Goal: Obtain resource: Download file/media

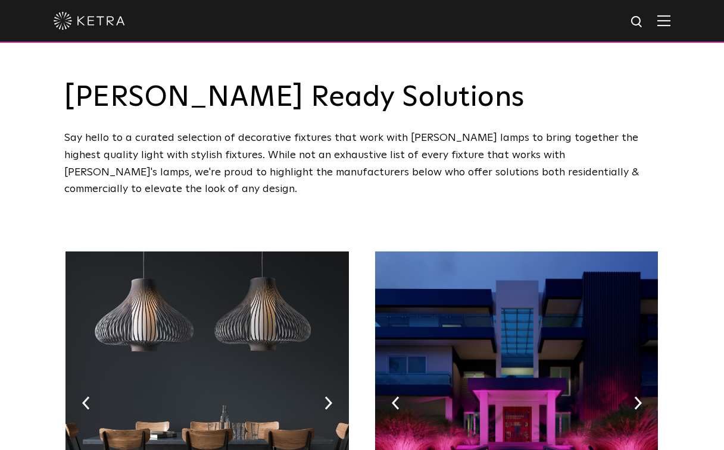
click at [666, 21] on img at bounding box center [663, 20] width 13 height 11
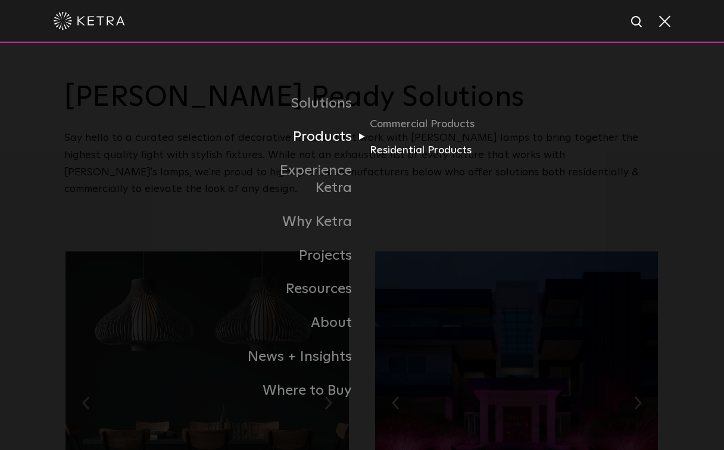
click at [394, 156] on link "Residential Products" at bounding box center [426, 150] width 114 height 17
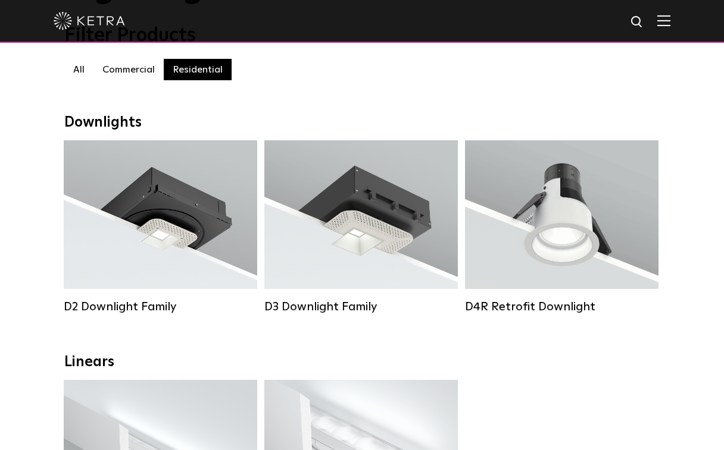
scroll to position [116, 0]
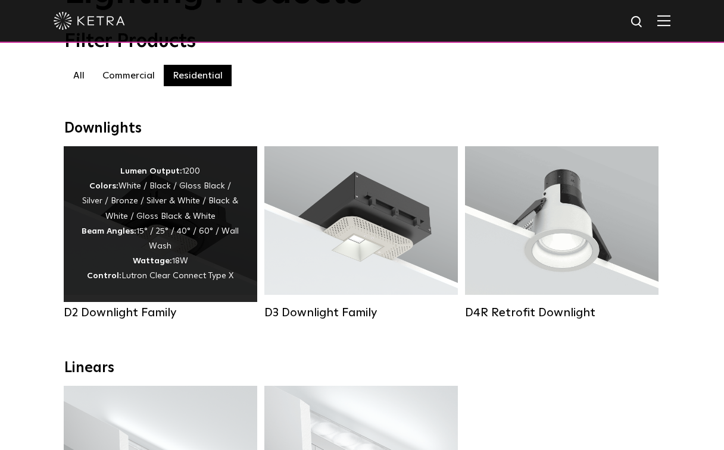
click at [176, 237] on div "Lumen Output: 1200 Colors: White / Black / Gloss Black / Silver / Bronze / Silv…" at bounding box center [161, 224] width 158 height 120
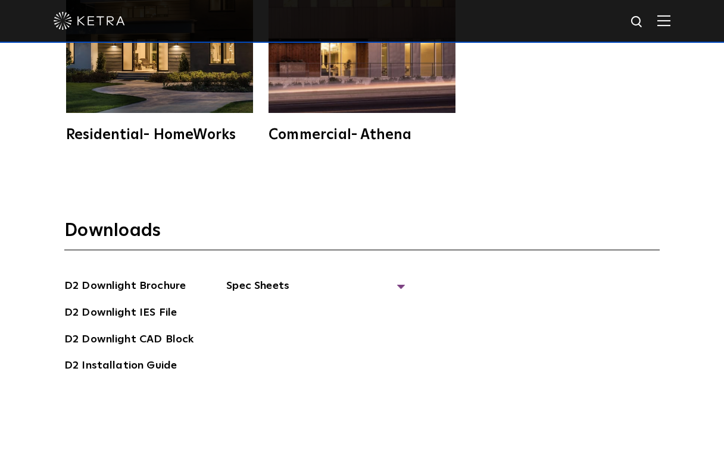
scroll to position [2935, 0]
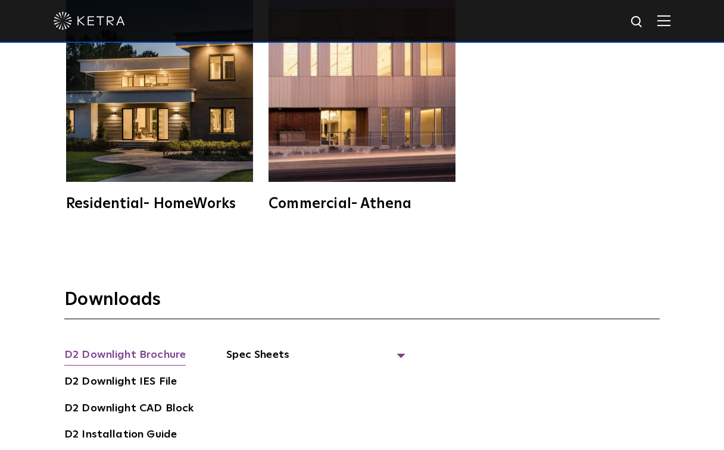
click at [154, 347] on link "D2 Downlight Brochure" at bounding box center [124, 356] width 121 height 19
